Goal: Information Seeking & Learning: Stay updated

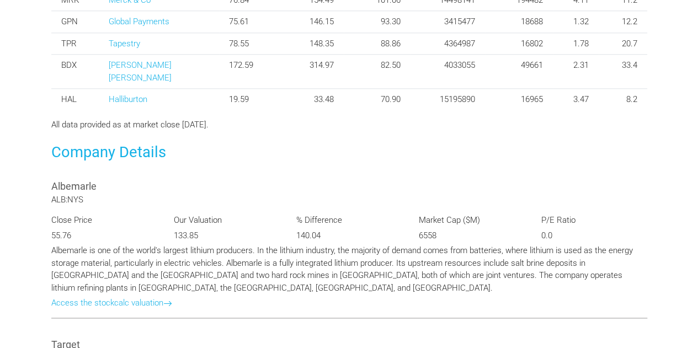
scroll to position [331, 0]
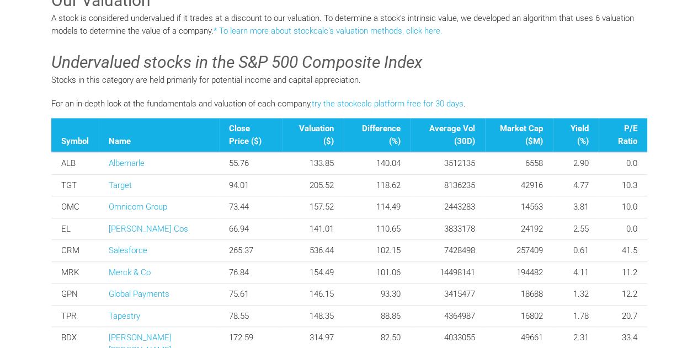
scroll to position [327, 0]
